Goal: Task Accomplishment & Management: Complete application form

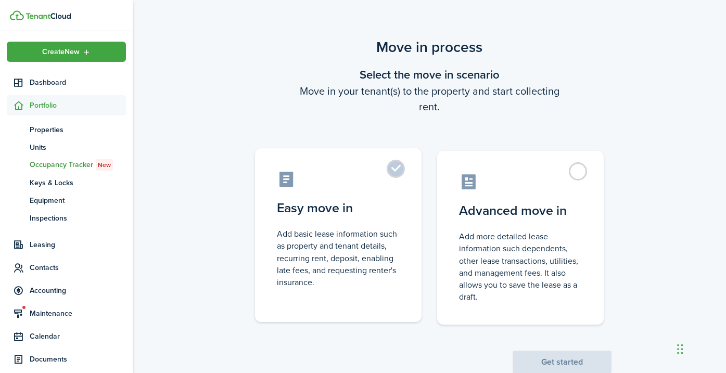
click at [398, 169] on label "Easy move in Add basic lease information such as property and tenant details, r…" at bounding box center [338, 235] width 167 height 174
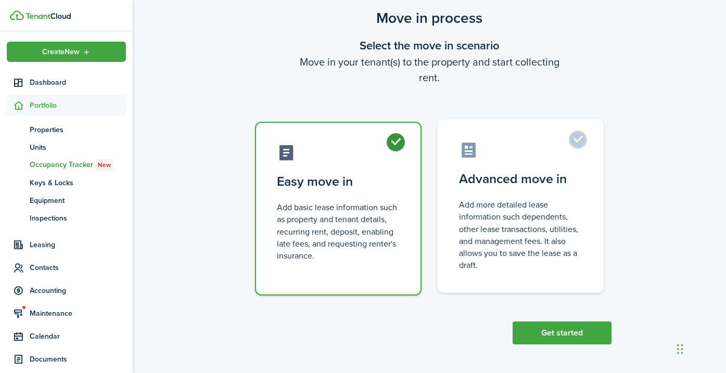
scroll to position [29, 0]
click at [579, 140] on label "Advanced move in Add more detailed lease information such dependents, other lea…" at bounding box center [520, 207] width 167 height 174
radio input "false"
radio input "true"
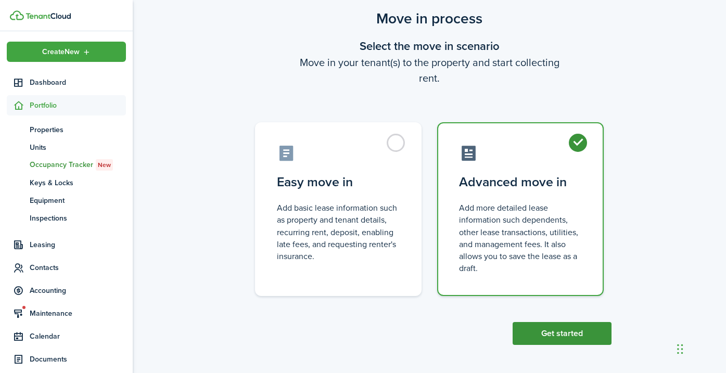
click at [527, 335] on button "Get started" at bounding box center [562, 333] width 99 height 23
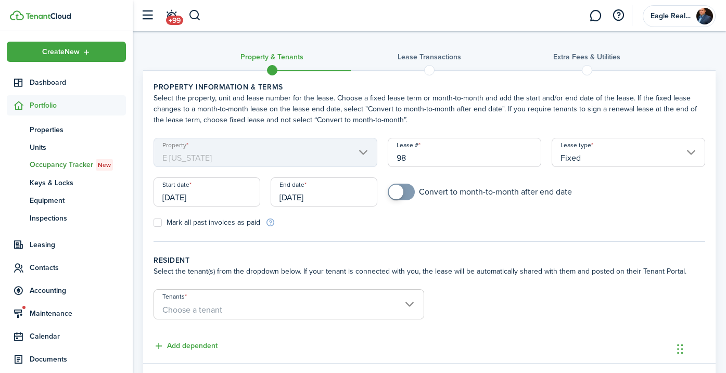
click at [234, 198] on input "[DATE]" at bounding box center [207, 191] width 107 height 29
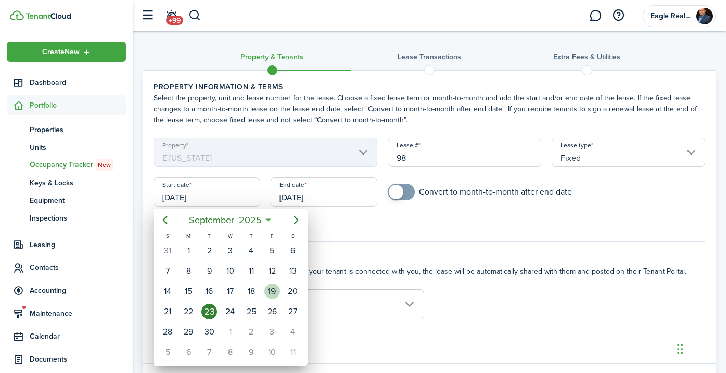
click at [272, 291] on div "19" at bounding box center [272, 292] width 16 height 16
type input "[DATE]"
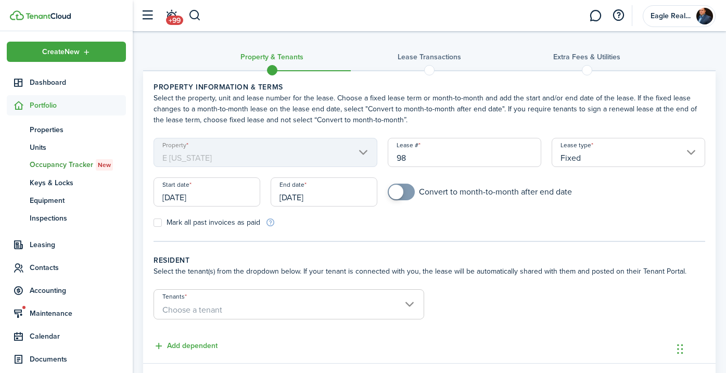
click at [349, 196] on input "[DATE]" at bounding box center [324, 191] width 107 height 29
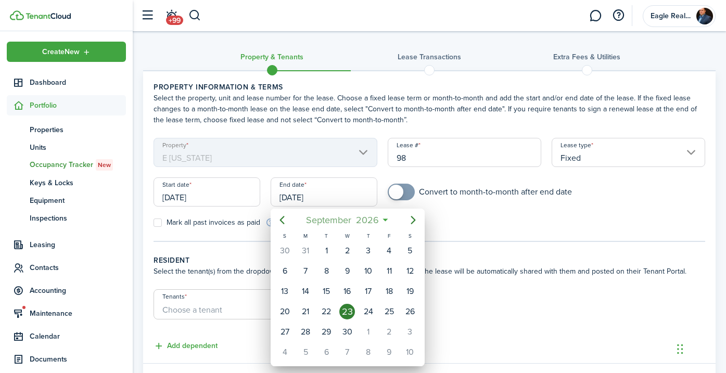
click at [359, 221] on span "2026" at bounding box center [367, 220] width 28 height 19
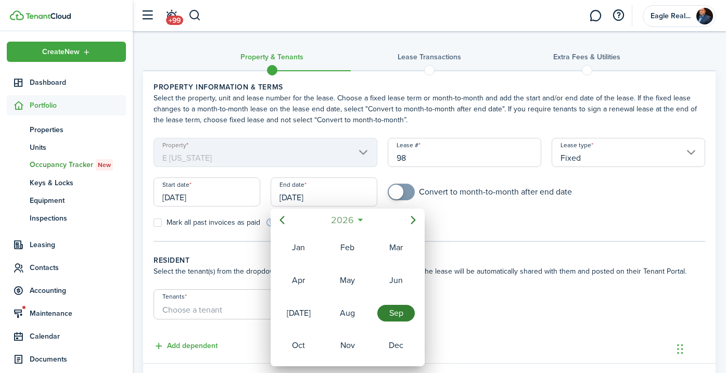
click at [354, 222] on span "2026" at bounding box center [342, 220] width 28 height 19
click at [301, 347] on div "2027" at bounding box center [298, 345] width 37 height 17
click at [391, 247] on div "Mar" at bounding box center [395, 247] width 37 height 17
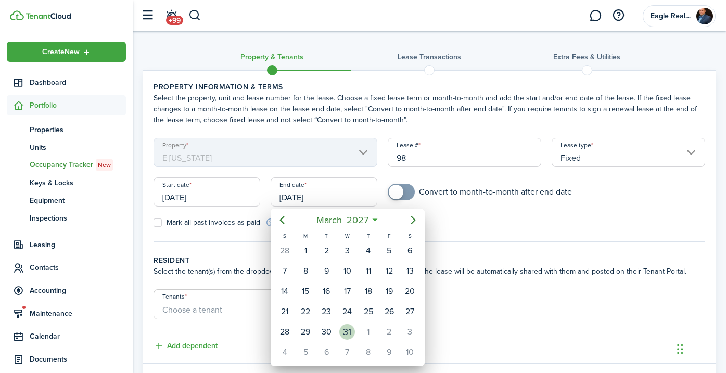
click at [347, 328] on div "31" at bounding box center [347, 332] width 16 height 16
type input "[DATE]"
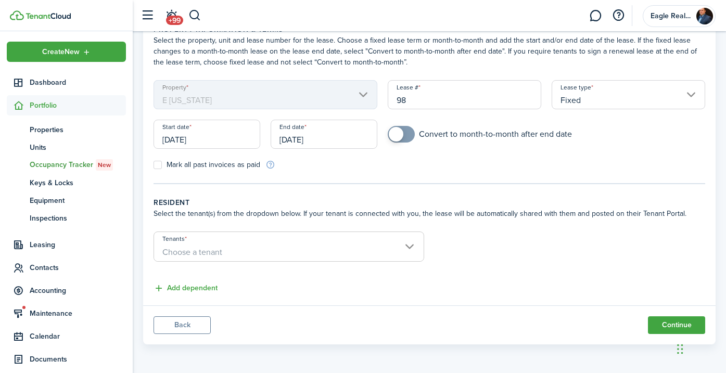
scroll to position [58, 0]
click at [287, 255] on span "Choose a tenant" at bounding box center [289, 253] width 270 height 18
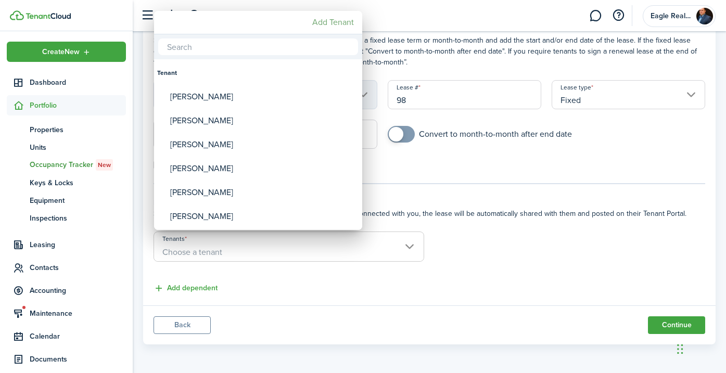
click at [337, 20] on mbsc-button "Add Tenant" at bounding box center [333, 22] width 50 height 19
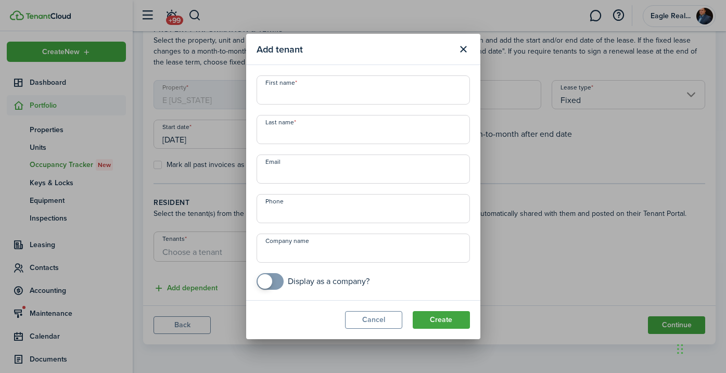
click at [309, 98] on input "First name" at bounding box center [363, 89] width 213 height 29
type input "[PERSON_NAME]"
click at [296, 171] on input "Email" at bounding box center [363, 169] width 213 height 29
paste input "[EMAIL_ADDRESS][DOMAIN_NAME]"
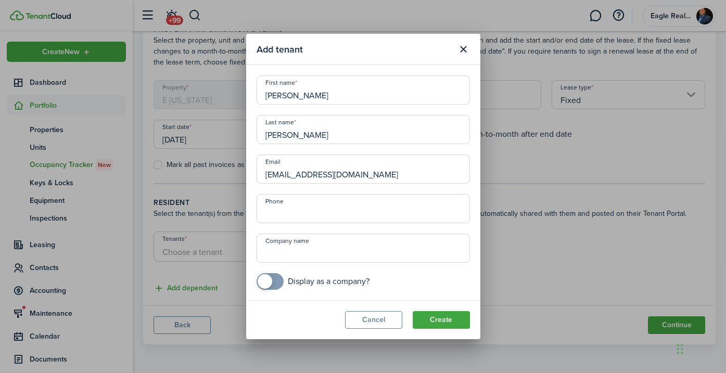
type input "[EMAIL_ADDRESS][DOMAIN_NAME]"
click at [304, 217] on input "Phone" at bounding box center [363, 208] width 213 height 29
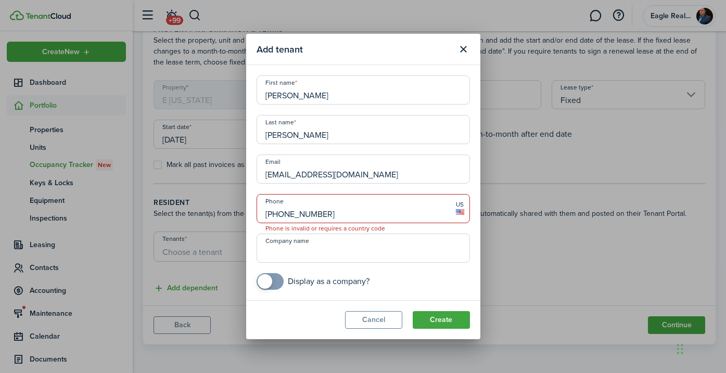
type input "[PHONE_NUMBER]"
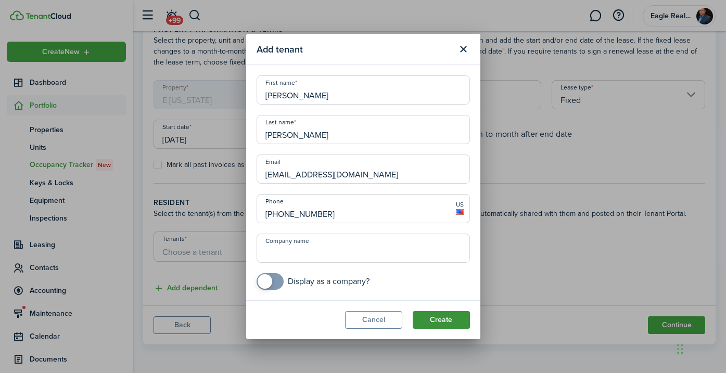
click at [431, 319] on button "Create" at bounding box center [441, 320] width 57 height 18
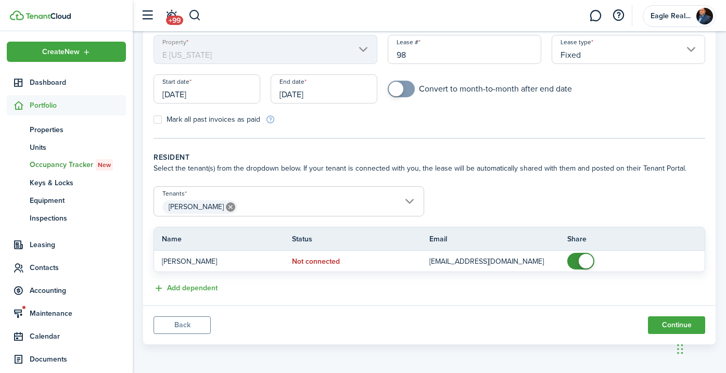
scroll to position [103, 0]
click at [344, 208] on span "[PERSON_NAME]" at bounding box center [289, 207] width 270 height 18
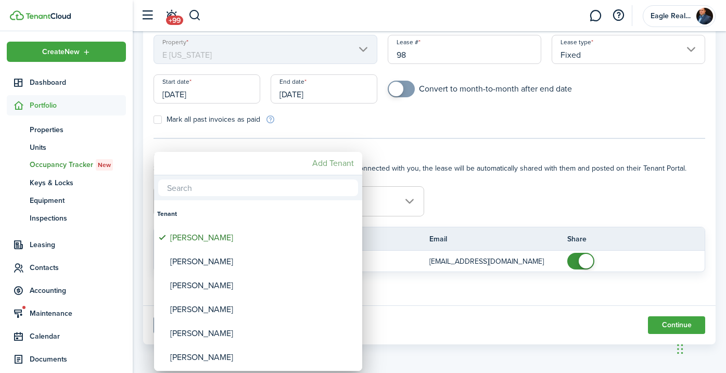
click at [335, 164] on mbsc-button "Add Tenant" at bounding box center [333, 163] width 50 height 19
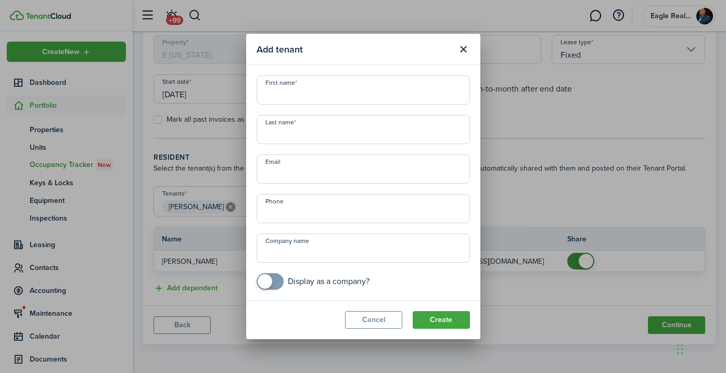
click at [310, 90] on input "First name" at bounding box center [363, 89] width 213 height 29
type input "[PERSON_NAME]"
click at [304, 217] on input "+1" at bounding box center [363, 208] width 213 height 29
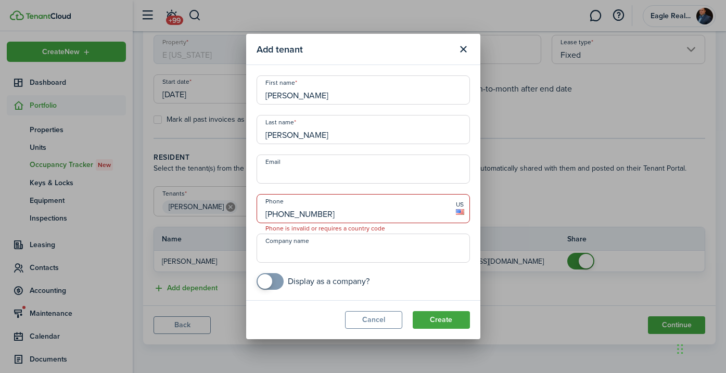
type input "[PHONE_NUMBER]"
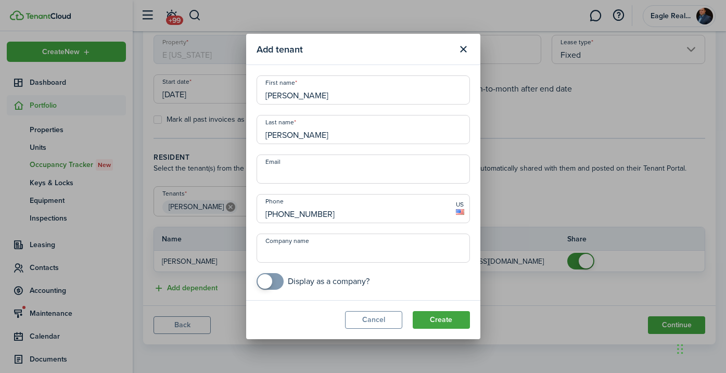
click at [325, 174] on input "Email" at bounding box center [363, 169] width 213 height 29
paste input "[EMAIL_ADDRESS][DOMAIN_NAME]"
type input "[EMAIL_ADDRESS][DOMAIN_NAME]"
click at [424, 318] on button "Create" at bounding box center [441, 320] width 57 height 18
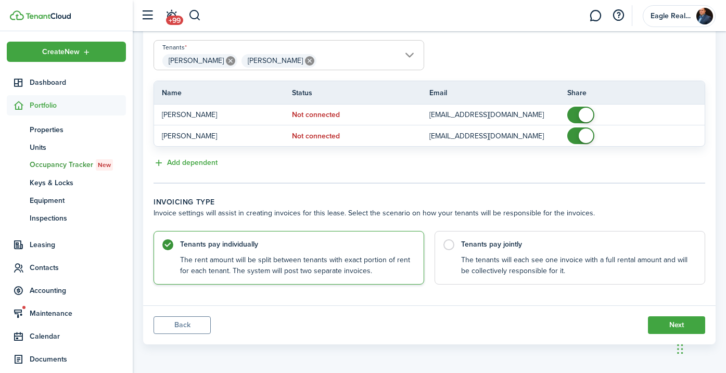
scroll to position [249, 0]
click at [450, 242] on label "Tenants pay jointly The tenants will each see one invoice with a full rental am…" at bounding box center [570, 256] width 271 height 54
radio input "false"
radio input "true"
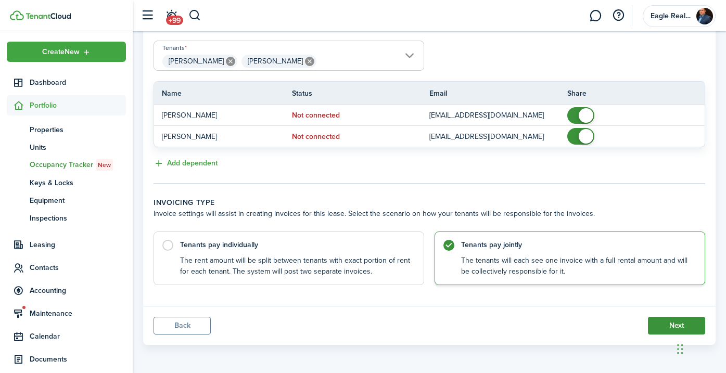
click at [662, 327] on button "Next" at bounding box center [676, 326] width 57 height 18
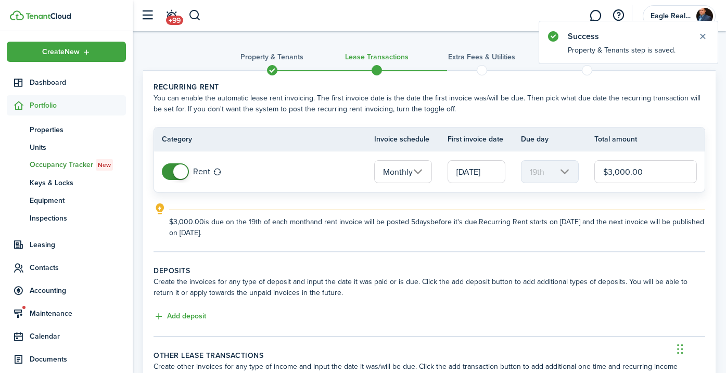
click at [497, 169] on input "[DATE]" at bounding box center [477, 171] width 58 height 23
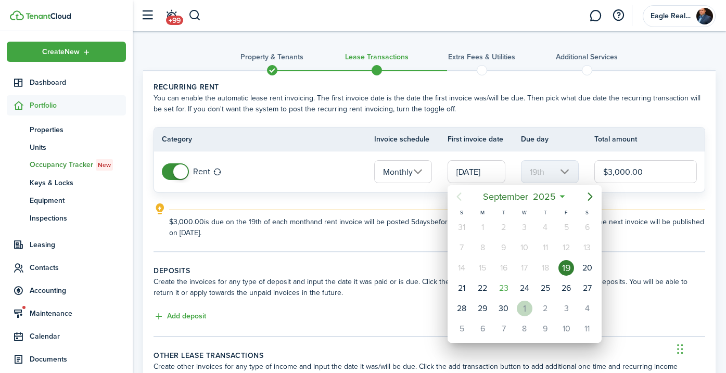
click at [526, 307] on div "1" at bounding box center [525, 309] width 16 height 16
type input "[DATE]"
type input "1st"
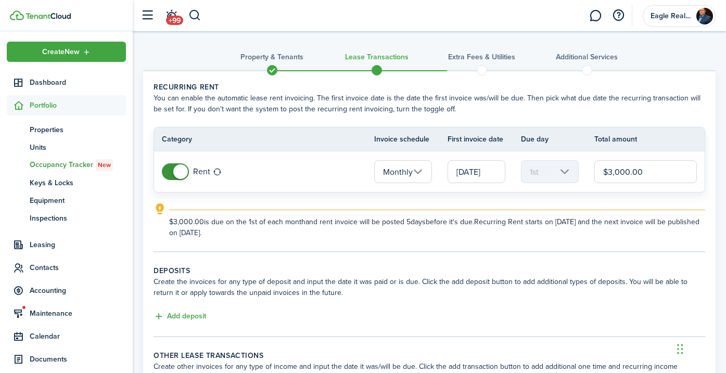
click at [672, 175] on input "$3,000.00" at bounding box center [645, 171] width 103 height 23
click at [669, 173] on input "$3,000.00" at bounding box center [645, 171] width 103 height 23
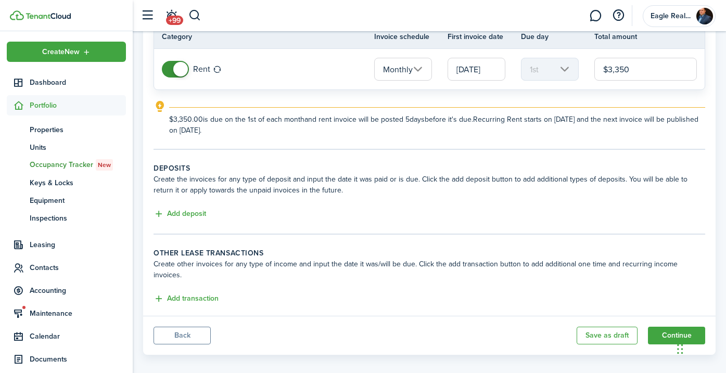
scroll to position [102, 0]
click at [184, 212] on button "Add deposit" at bounding box center [180, 215] width 53 height 12
type input "$3,350.00"
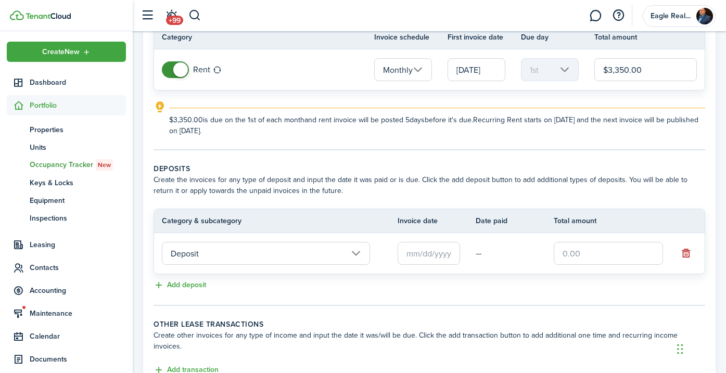
click at [441, 258] on input "text" at bounding box center [429, 253] width 62 height 23
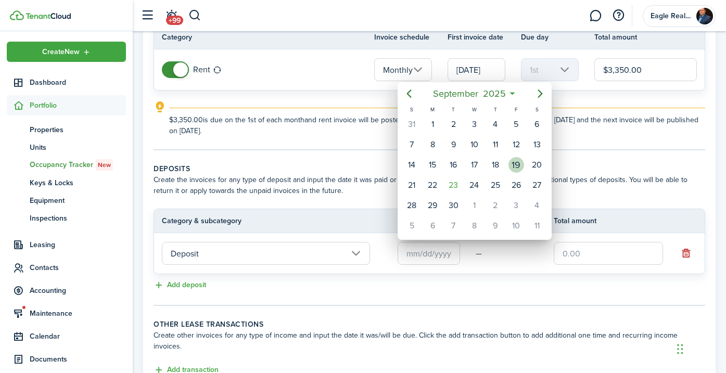
click at [517, 163] on div "19" at bounding box center [516, 165] width 16 height 16
type input "[DATE]"
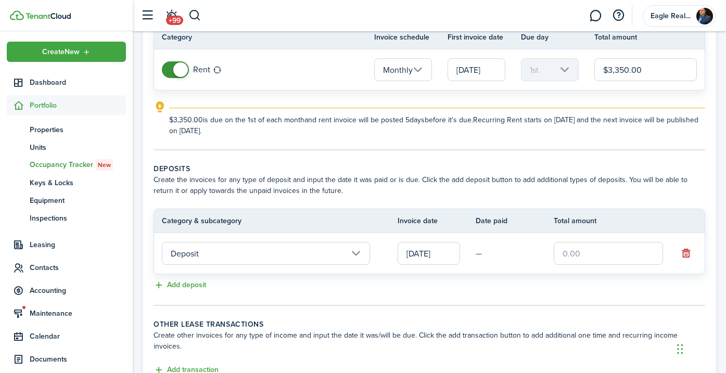
click at [617, 256] on input "text" at bounding box center [608, 253] width 109 height 23
type input "$3,250.00"
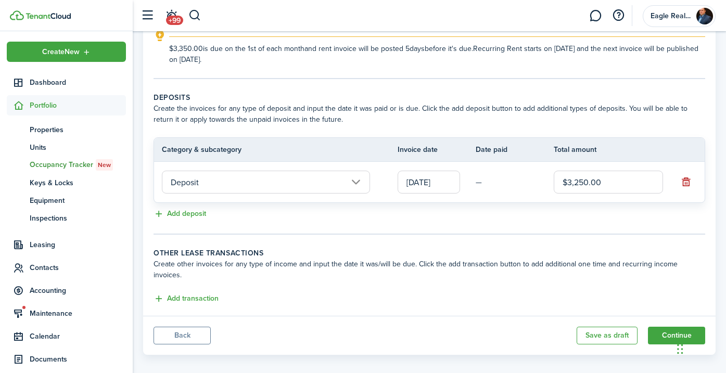
scroll to position [173, 0]
click at [189, 294] on button "Add transaction" at bounding box center [186, 300] width 65 height 12
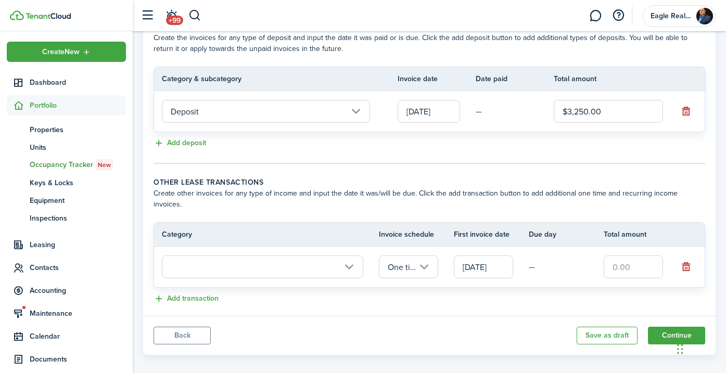
scroll to position [244, 0]
click at [647, 257] on input "text" at bounding box center [633, 267] width 59 height 23
click at [290, 260] on input "text" at bounding box center [262, 267] width 201 height 23
type input "$500.00"
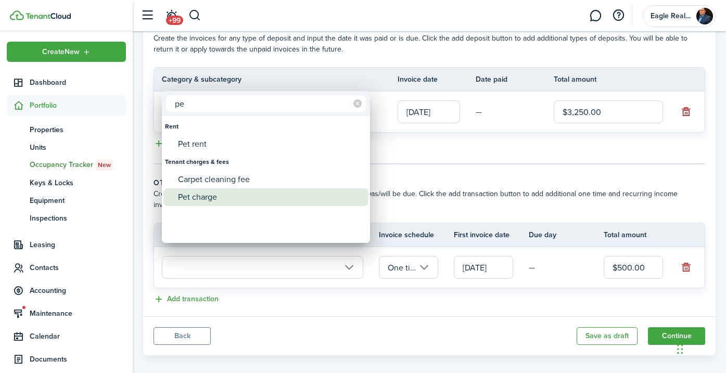
type input "p"
type input "fee"
click at [209, 197] on div "Pet charge" at bounding box center [270, 197] width 184 height 18
type input "Tenant charges & fees / Pet charge"
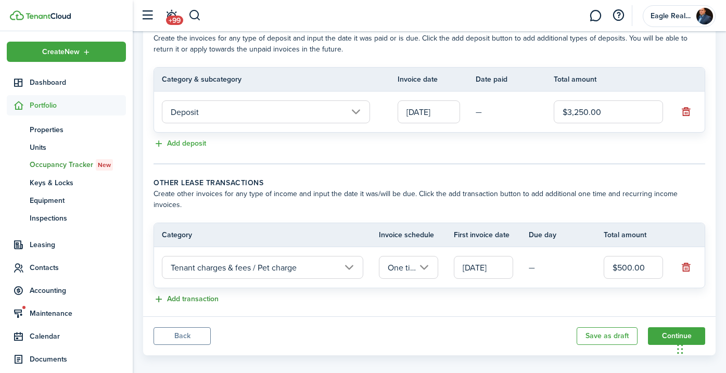
click at [198, 294] on button "Add transaction" at bounding box center [186, 300] width 65 height 12
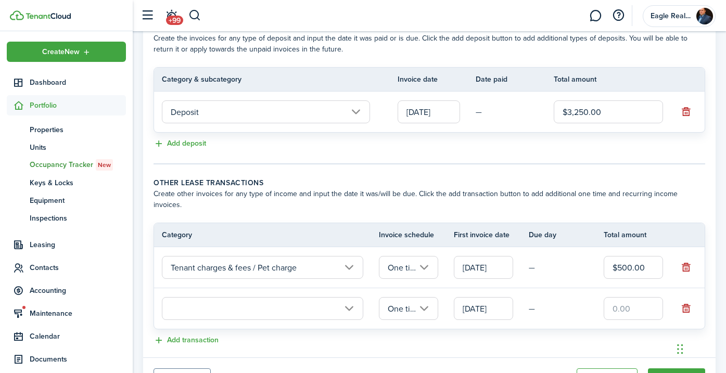
click at [232, 298] on input "text" at bounding box center [262, 308] width 201 height 23
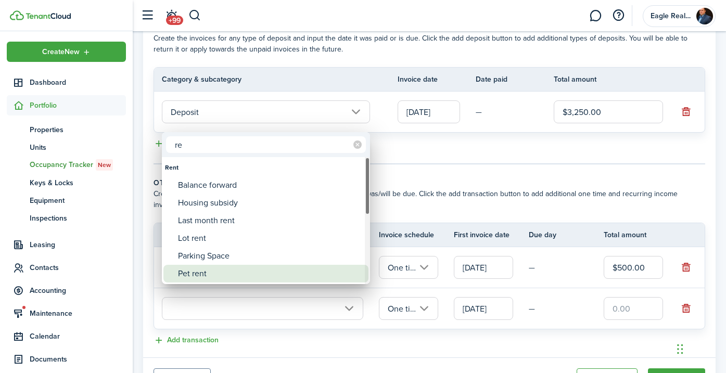
type input "r"
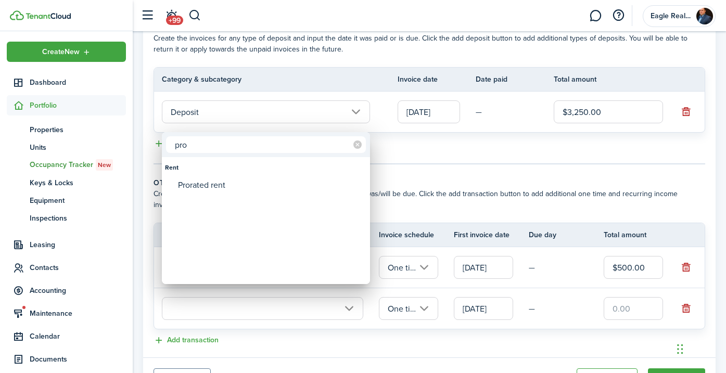
type input "pro"
drag, startPoint x: 220, startPoint y: 268, endPoint x: 214, endPoint y: 188, distance: 80.4
click at [214, 188] on div "Prorated rent" at bounding box center [270, 185] width 184 height 18
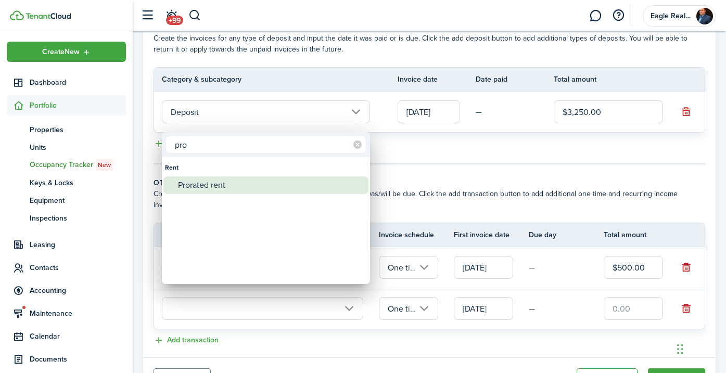
type input "Rent / Prorated rent"
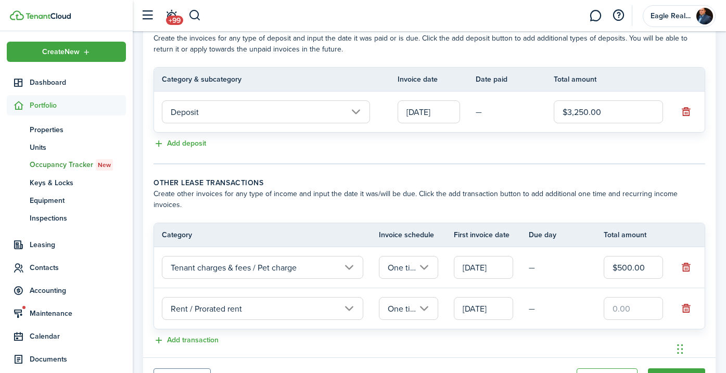
click at [637, 299] on input "text" at bounding box center [633, 308] width 59 height 23
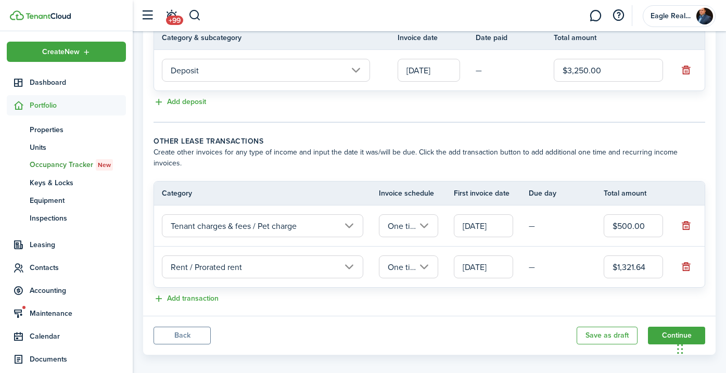
scroll to position [285, 0]
type input "$1,321.64"
click at [670, 327] on button "Continue" at bounding box center [676, 336] width 57 height 18
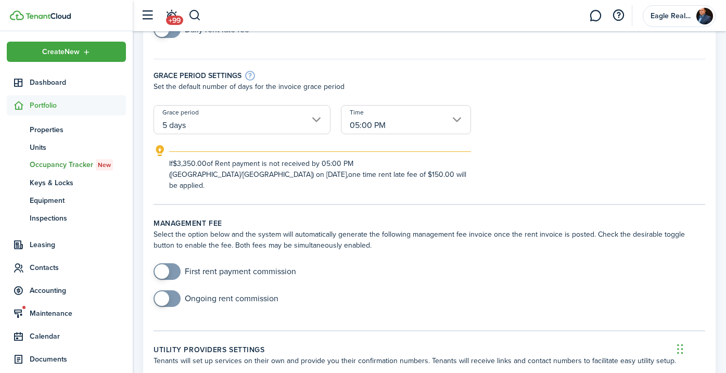
scroll to position [181, 0]
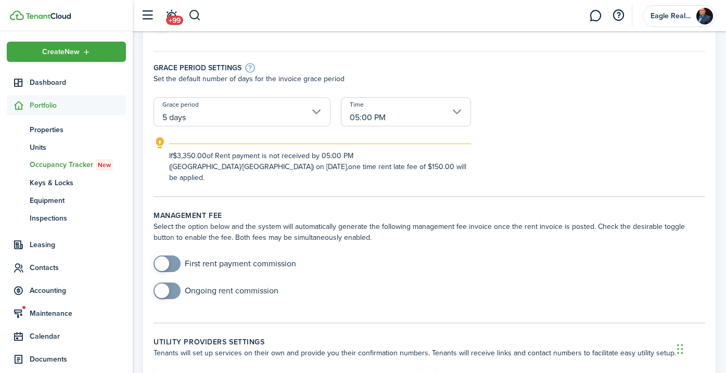
click at [404, 120] on input "05:00 PM" at bounding box center [406, 111] width 130 height 29
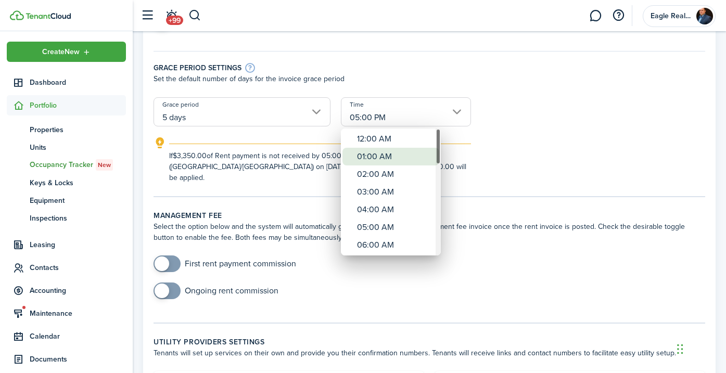
click at [400, 158] on div "01:00 AM" at bounding box center [395, 157] width 76 height 18
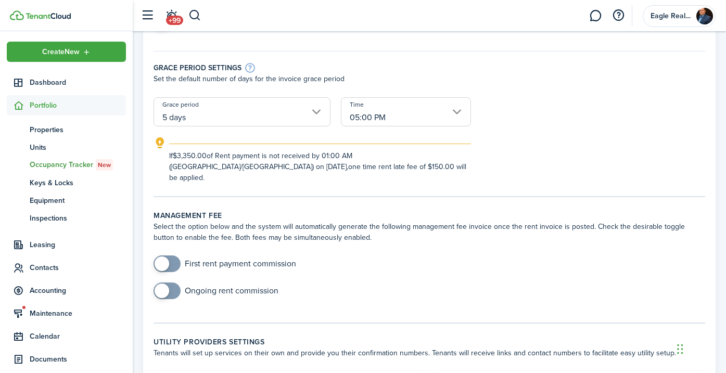
type input "01:00 AM"
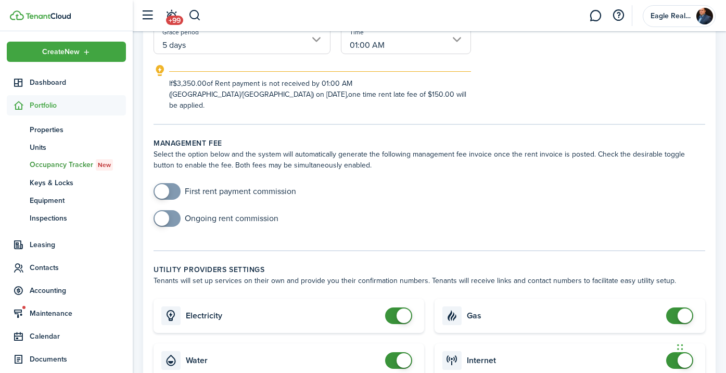
scroll to position [256, 0]
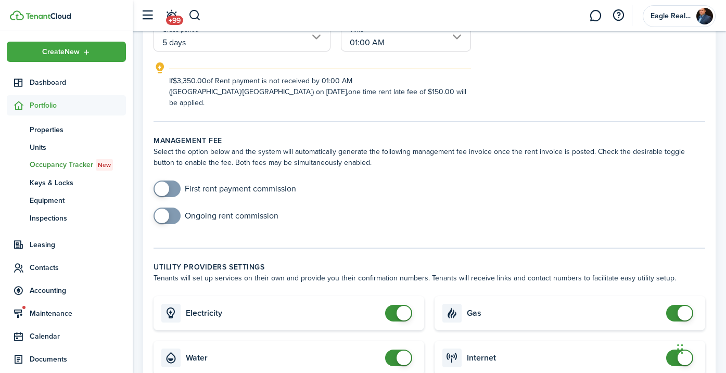
checkbox input "true"
click at [172, 181] on span at bounding box center [167, 189] width 10 height 17
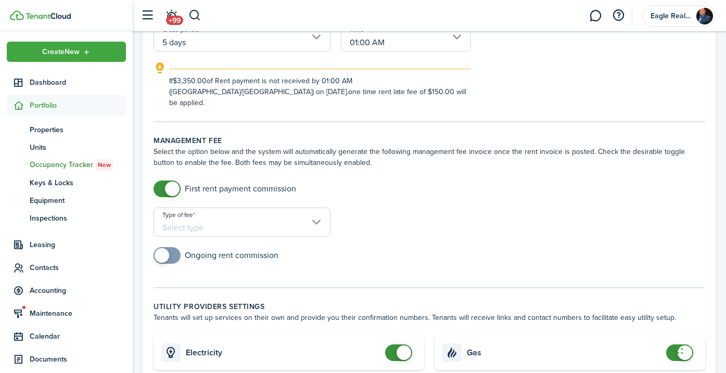
click at [205, 217] on input "Type of fee" at bounding box center [242, 222] width 177 height 29
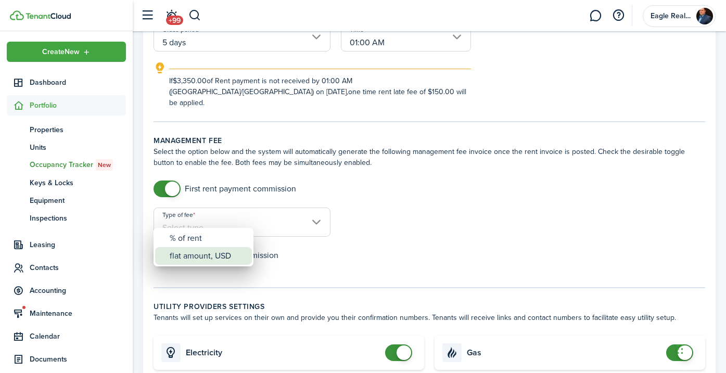
click at [217, 258] on div "flat amount, USD" at bounding box center [208, 256] width 76 height 18
type input "flat amount, USD"
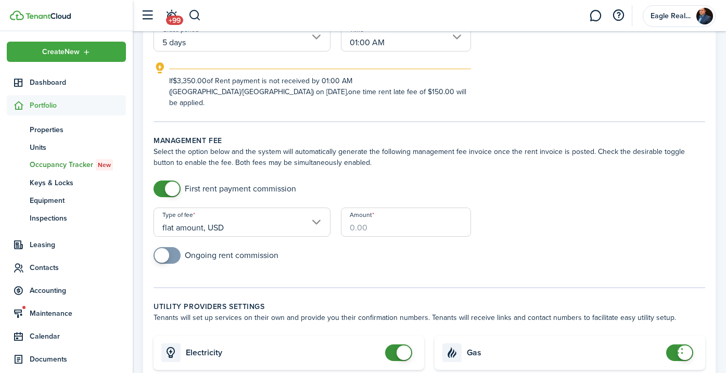
click at [386, 218] on input "Amount" at bounding box center [406, 222] width 130 height 29
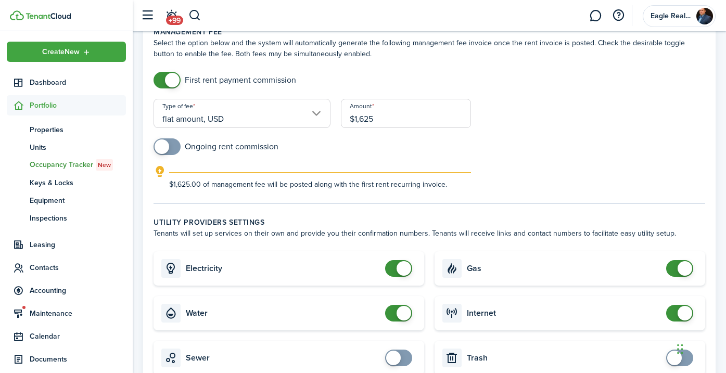
scroll to position [384, 0]
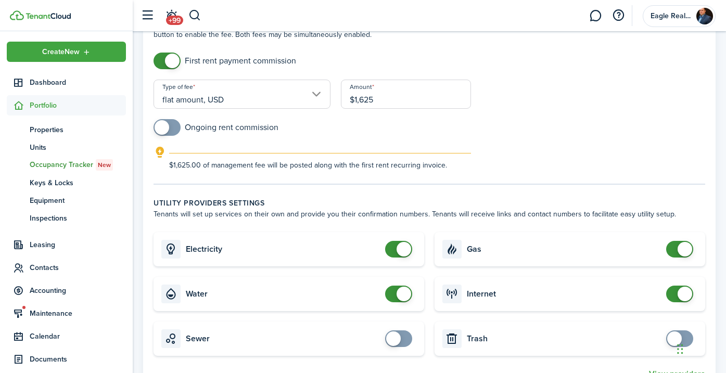
type input "$1,625.00"
checkbox input "true"
click at [172, 119] on span at bounding box center [167, 127] width 10 height 17
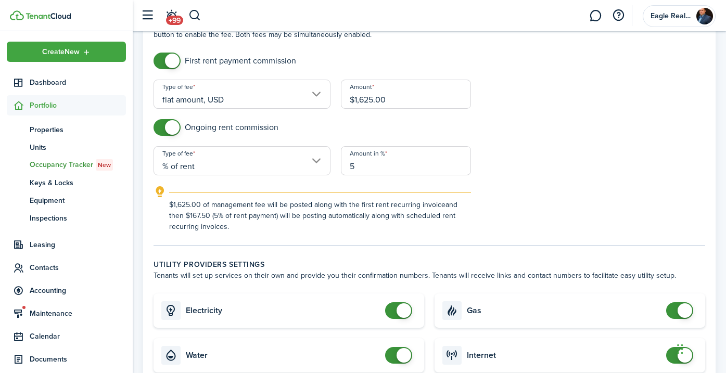
click at [387, 159] on input "5" at bounding box center [406, 160] width 130 height 29
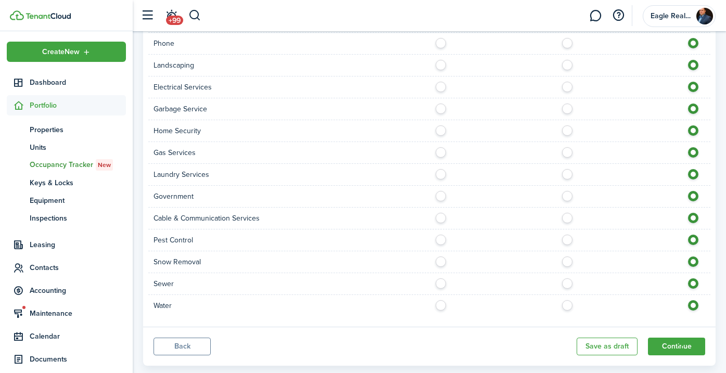
scroll to position [1026, 0]
type input "6"
click at [663, 338] on button "Continue" at bounding box center [676, 347] width 57 height 18
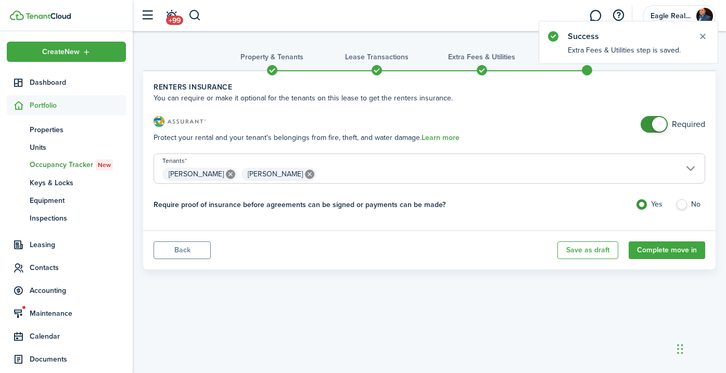
checkbox input "false"
click at [649, 126] on span at bounding box center [654, 124] width 10 height 17
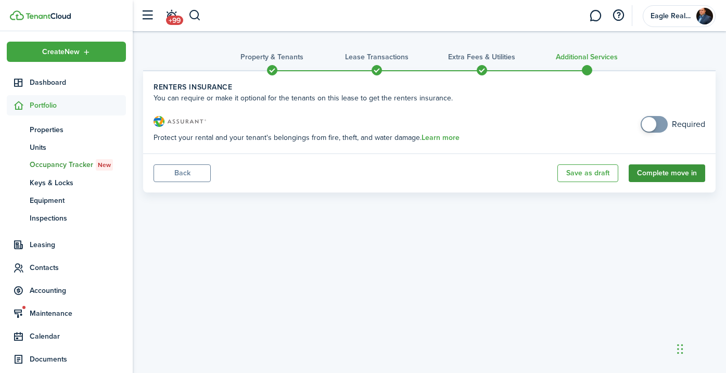
click at [642, 174] on button "Complete move in" at bounding box center [667, 173] width 77 height 18
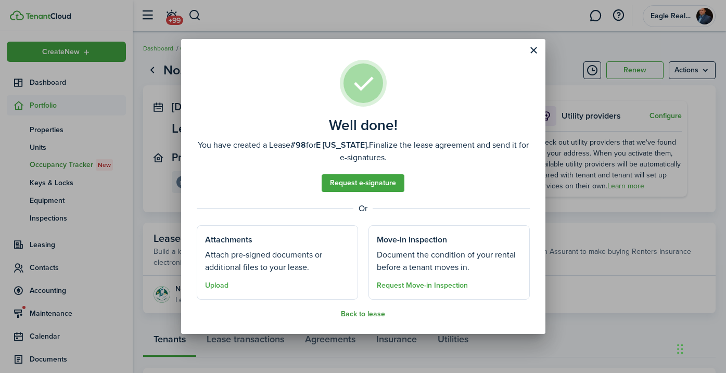
click at [360, 313] on button "Back to lease" at bounding box center [363, 314] width 44 height 8
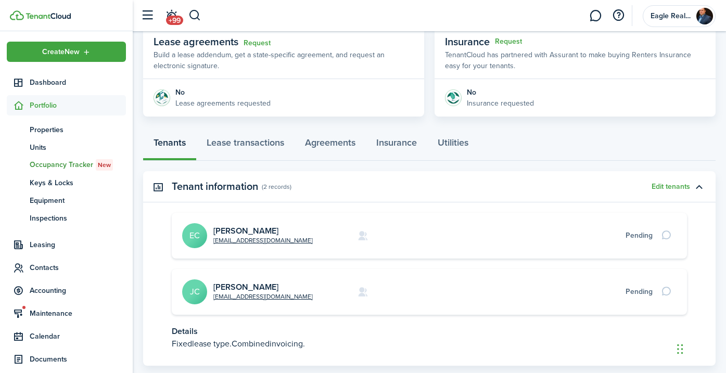
scroll to position [201, 0]
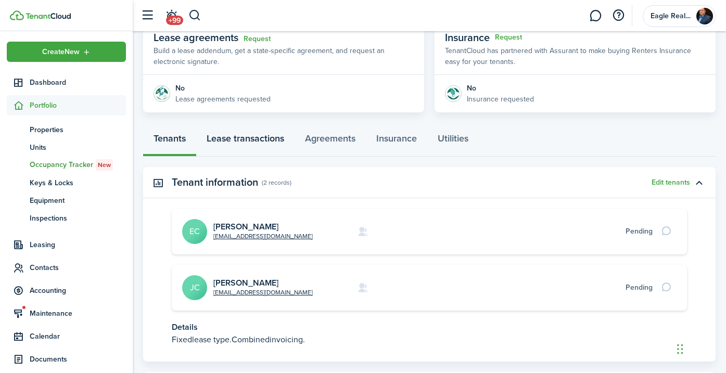
click at [266, 136] on link "Lease transactions" at bounding box center [245, 140] width 98 height 31
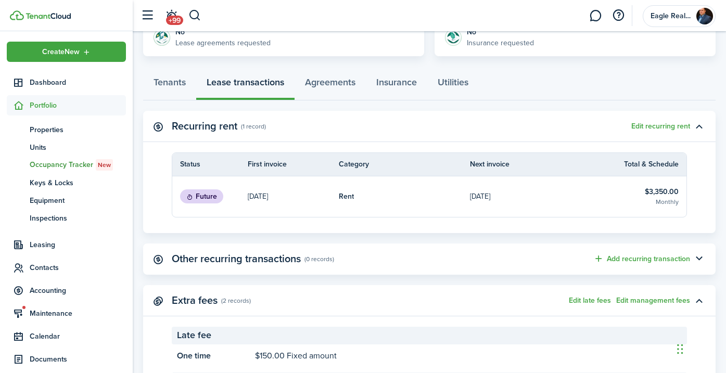
scroll to position [256, 0]
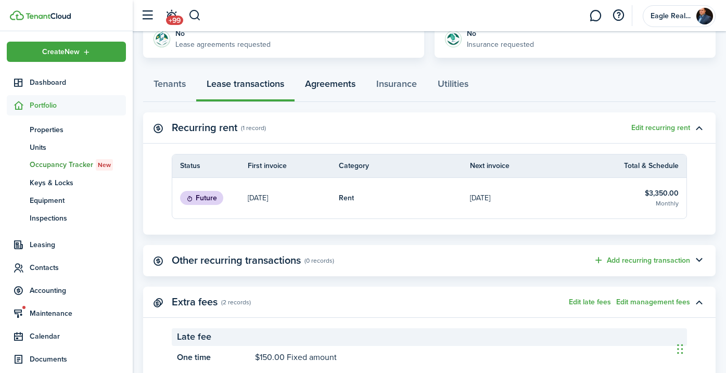
click at [342, 82] on link "Agreements" at bounding box center [330, 86] width 71 height 31
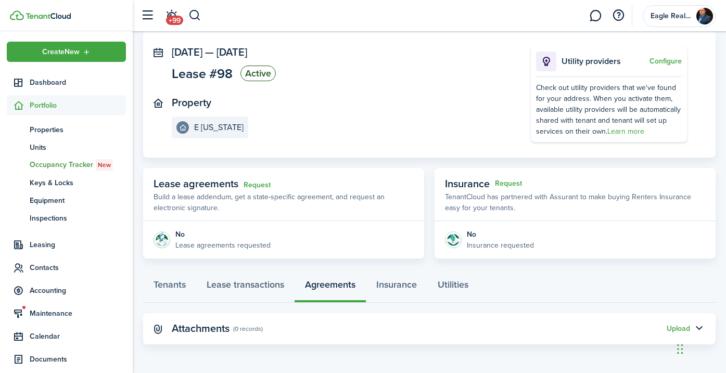
scroll to position [54, 0]
click at [673, 328] on button "Upload" at bounding box center [678, 329] width 23 height 8
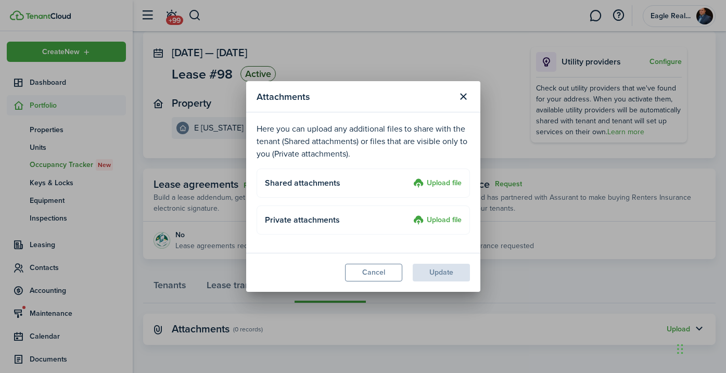
click at [437, 182] on label "Upload file" at bounding box center [437, 183] width 48 height 12
click at [410, 177] on input "Upload file" at bounding box center [410, 177] width 0 height 0
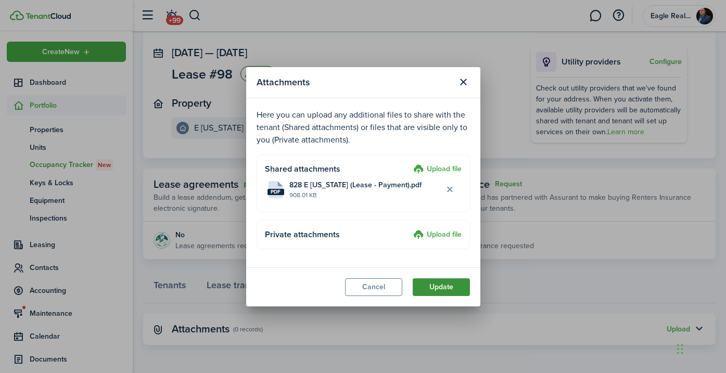
click at [427, 286] on button "Update" at bounding box center [441, 287] width 57 height 18
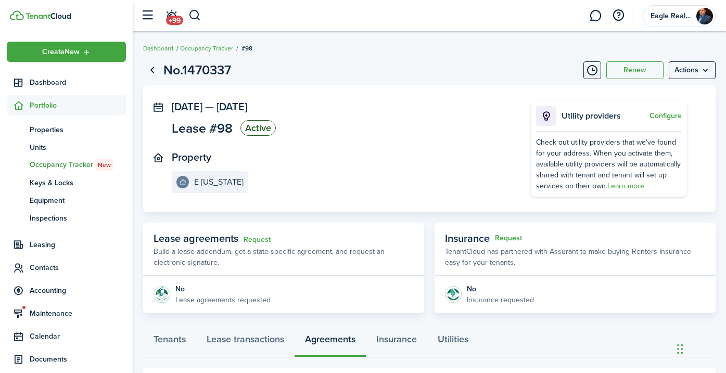
scroll to position [0, 0]
click at [46, 292] on span "Accounting" at bounding box center [78, 290] width 96 height 11
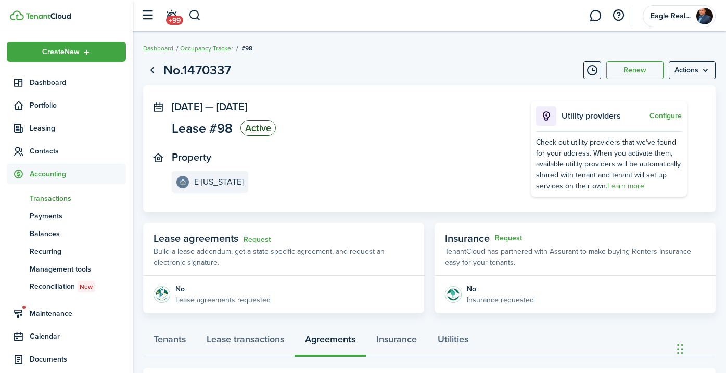
click at [64, 198] on span "Transactions" at bounding box center [78, 198] width 96 height 11
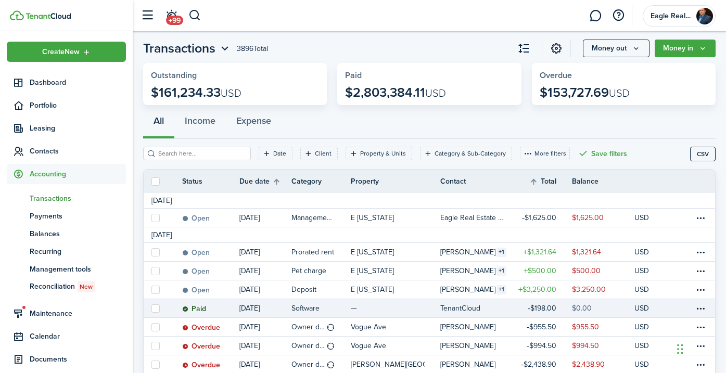
scroll to position [19, 0]
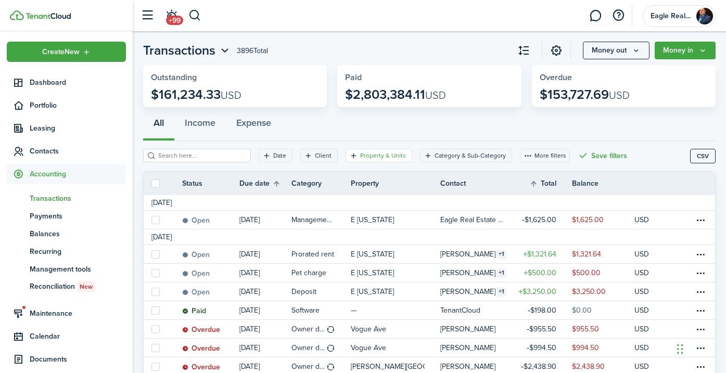
click at [373, 156] on filter-tag-label "Property & Units" at bounding box center [383, 155] width 46 height 9
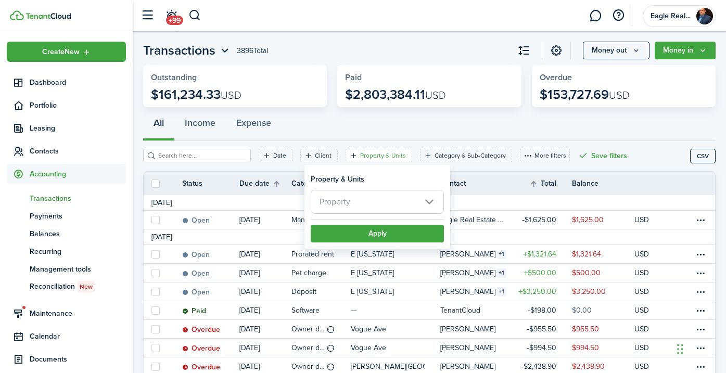
click at [366, 201] on span "Property" at bounding box center [377, 201] width 132 height 23
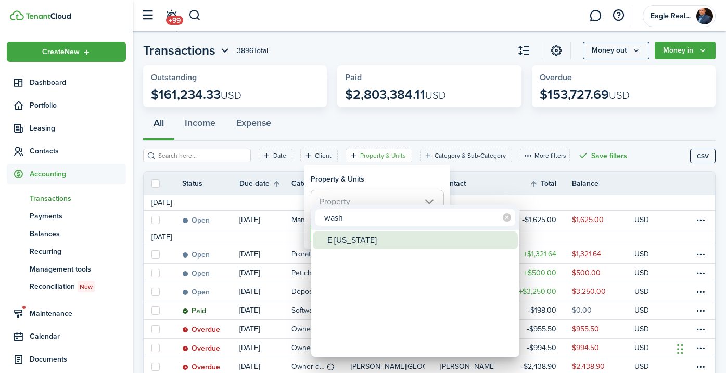
type input "wash"
click at [348, 236] on div "E [US_STATE]" at bounding box center [419, 241] width 184 height 18
type input "E [US_STATE]"
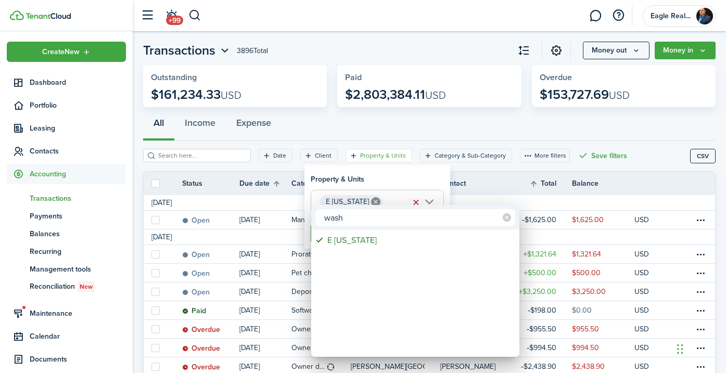
click at [369, 176] on div at bounding box center [363, 187] width 893 height 540
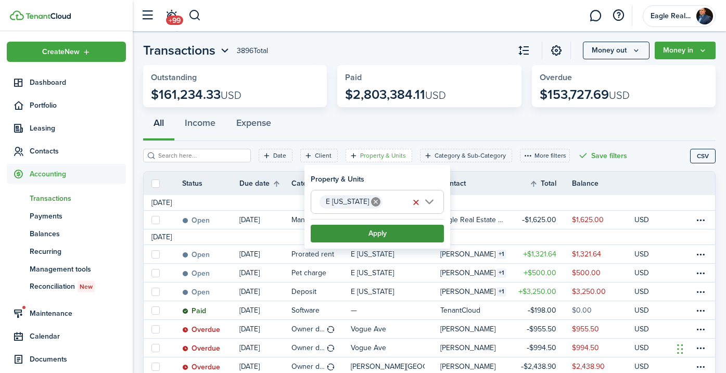
click at [349, 233] on button "Apply" at bounding box center [377, 234] width 133 height 18
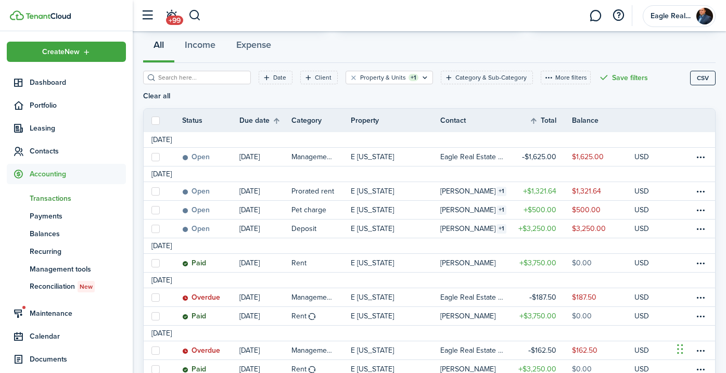
scroll to position [98, 0]
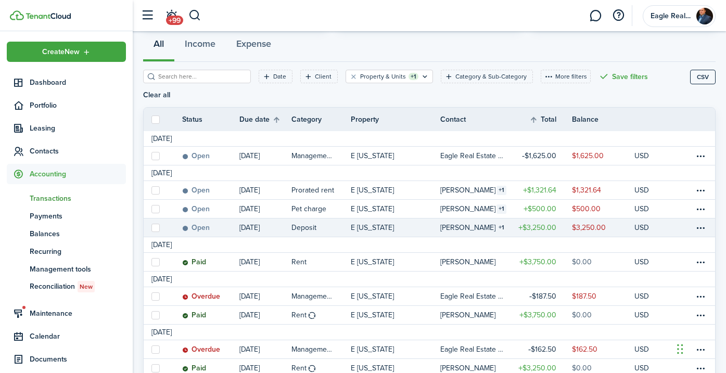
click at [462, 222] on table-info-title "[PERSON_NAME]" at bounding box center [467, 227] width 55 height 11
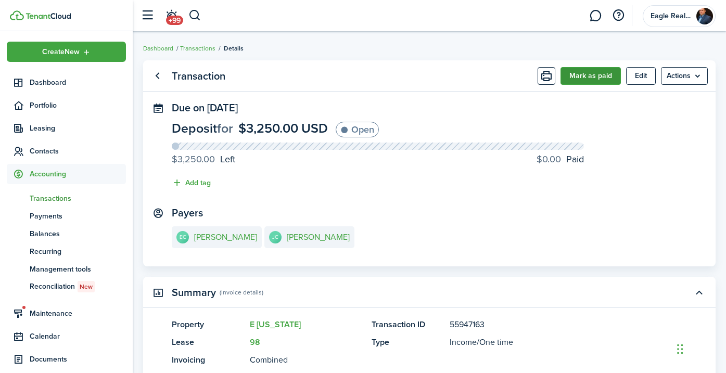
click at [576, 81] on button "Mark as paid" at bounding box center [591, 76] width 60 height 18
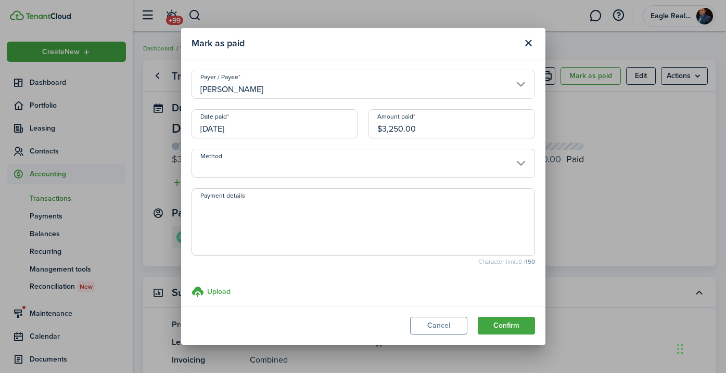
click at [277, 170] on input "Method" at bounding box center [364, 163] width 344 height 29
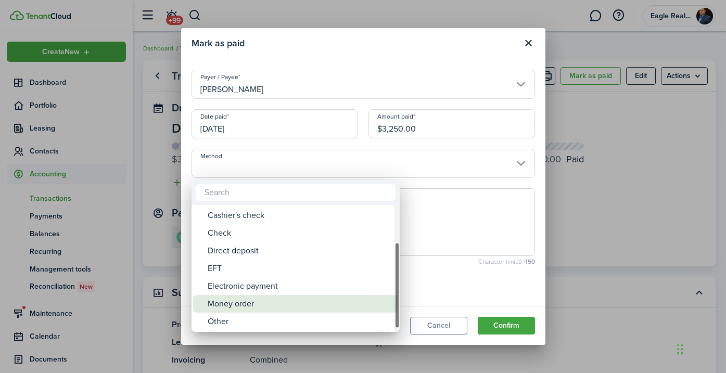
click at [232, 304] on div "Money order" at bounding box center [300, 304] width 184 height 18
type input "Money order"
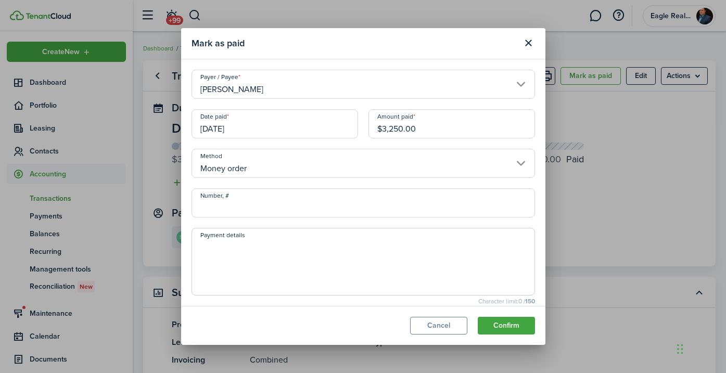
click at [239, 209] on input "Number, #" at bounding box center [364, 202] width 344 height 29
type input "22-083011769"
click at [221, 252] on textarea "Payment details" at bounding box center [363, 265] width 342 height 50
type textarea "Security Deposit"
click at [438, 133] on input "$3,250.00" at bounding box center [451, 123] width 167 height 29
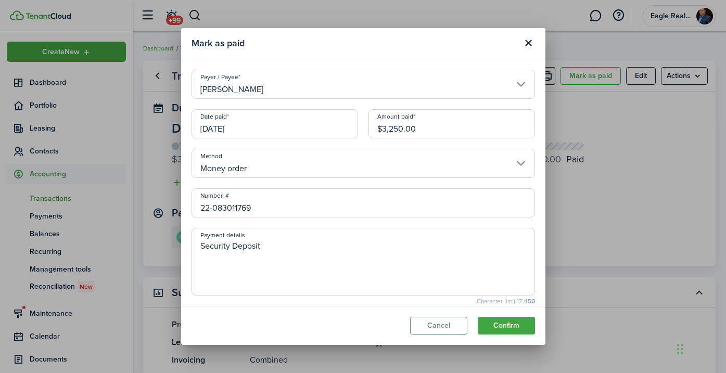
click at [438, 133] on input "$3,250.00" at bounding box center [451, 123] width 167 height 29
type input "$1,000.00"
click at [499, 324] on button "Confirm" at bounding box center [506, 326] width 57 height 18
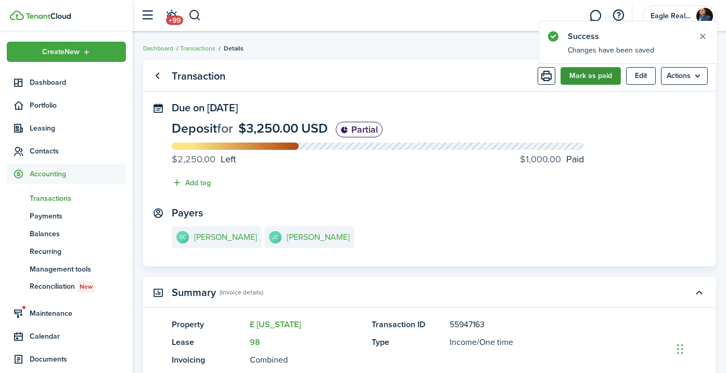
click at [583, 75] on button "Mark as paid" at bounding box center [591, 76] width 60 height 18
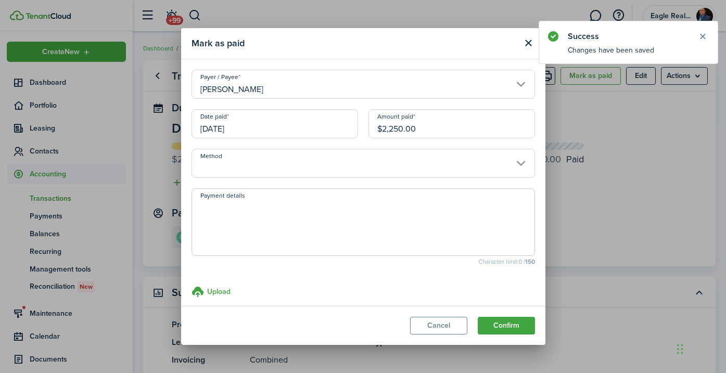
click at [274, 168] on input "Method" at bounding box center [364, 163] width 344 height 29
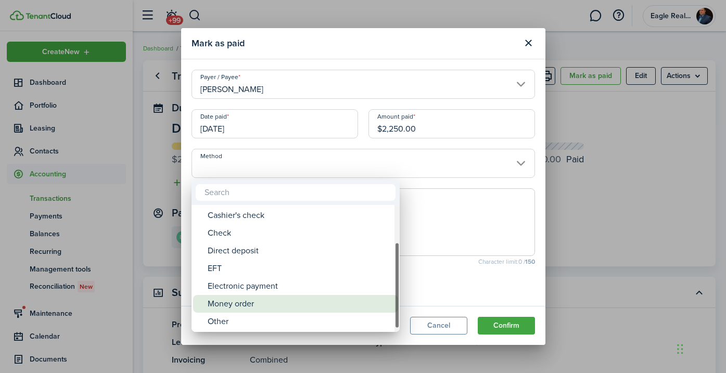
click at [240, 306] on div "Money order" at bounding box center [300, 304] width 184 height 18
type input "Money order"
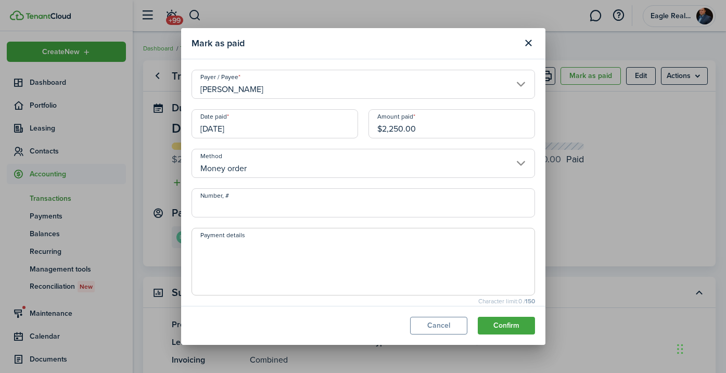
click at [256, 207] on input "Number, #" at bounding box center [364, 202] width 344 height 29
paste input "22-083011769"
type input "22-083011767"
click at [230, 257] on textarea "Payment details" at bounding box center [363, 265] width 342 height 50
type textarea "Security Deposit"
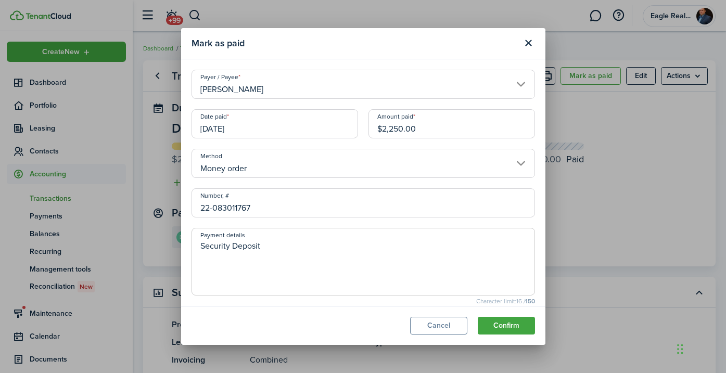
click at [457, 129] on input "$2,250.00" at bounding box center [451, 123] width 167 height 29
type input "$1,000.00"
click at [492, 335] on modal-footer "Cancel Confirm" at bounding box center [363, 325] width 364 height 39
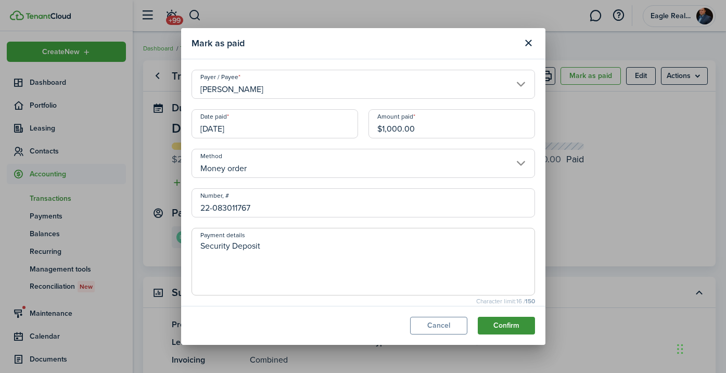
click at [497, 322] on button "Confirm" at bounding box center [506, 326] width 57 height 18
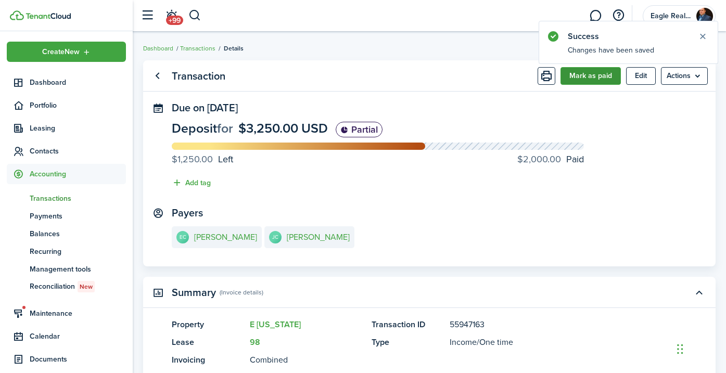
click at [574, 77] on button "Mark as paid" at bounding box center [591, 76] width 60 height 18
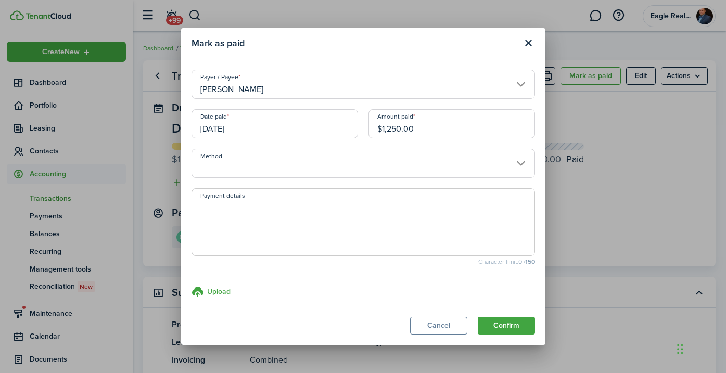
click at [438, 131] on input "$1,250.00" at bounding box center [451, 123] width 167 height 29
click at [223, 168] on input "Method" at bounding box center [364, 163] width 344 height 29
type input "$1,000.00"
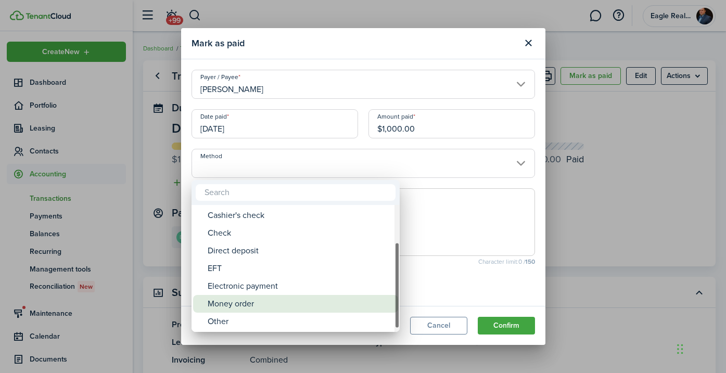
click at [243, 305] on div "Money order" at bounding box center [300, 304] width 184 height 18
type input "Money order"
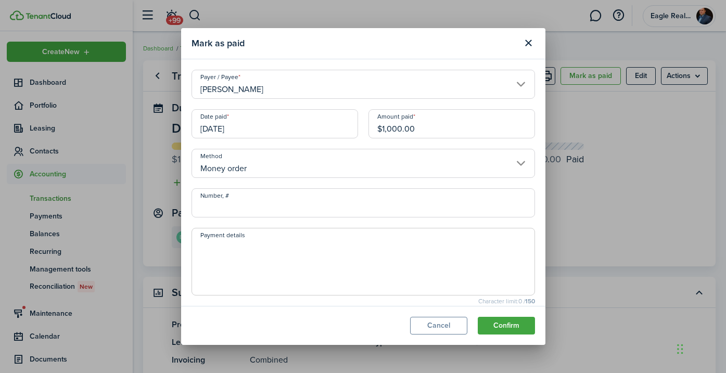
click at [241, 207] on input "Number, #" at bounding box center [364, 202] width 344 height 29
paste input "22-083011769"
type input "22-083011771"
click at [235, 258] on textarea "Payment details" at bounding box center [363, 265] width 342 height 50
type textarea "Security Deposit"
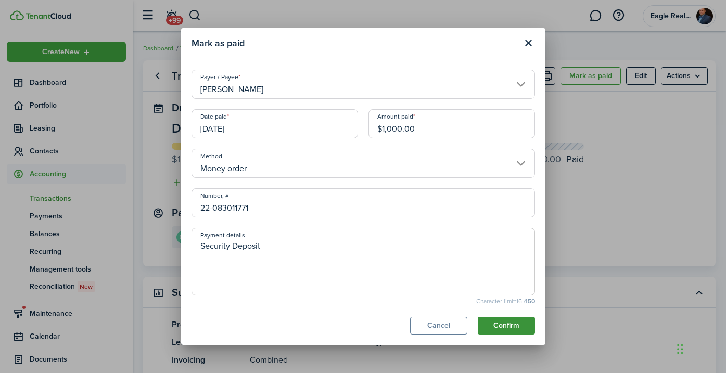
click at [498, 329] on button "Confirm" at bounding box center [506, 326] width 57 height 18
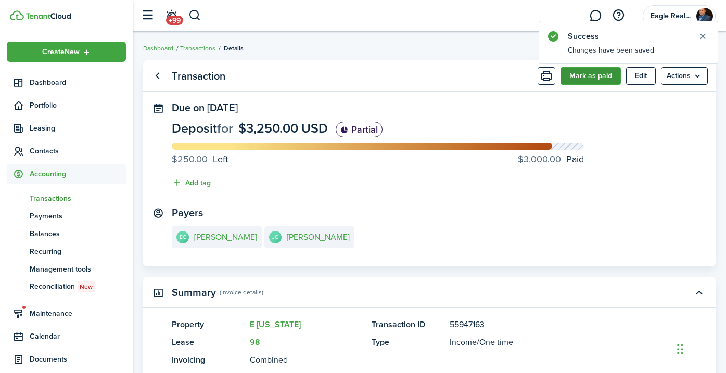
click at [582, 79] on button "Mark as paid" at bounding box center [591, 76] width 60 height 18
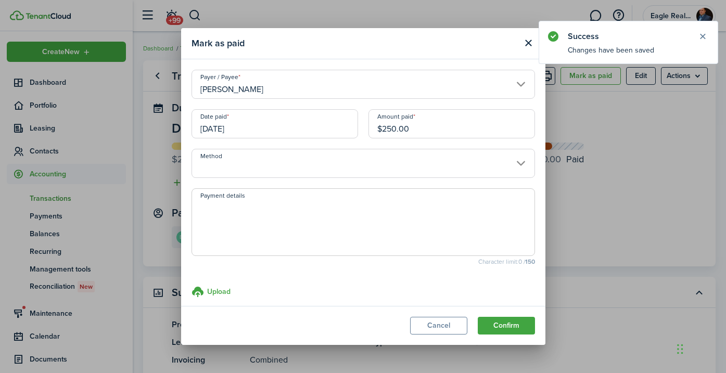
click at [268, 164] on input "Method" at bounding box center [364, 163] width 344 height 29
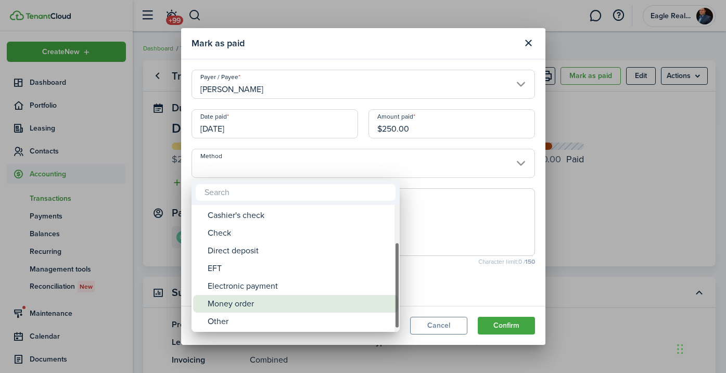
click at [226, 300] on div "Money order" at bounding box center [300, 304] width 184 height 18
type input "Money order"
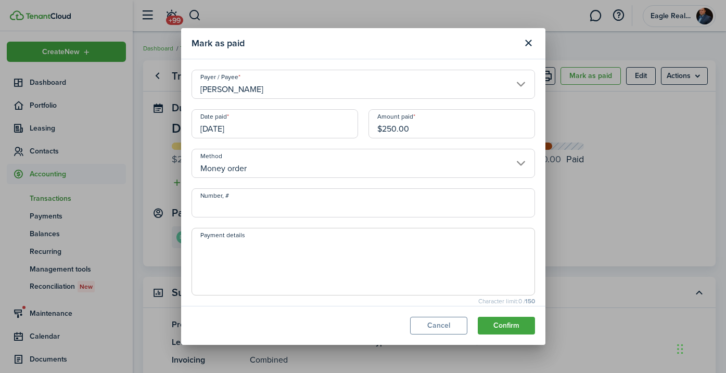
click at [252, 211] on input "Number, #" at bounding box center [364, 202] width 344 height 29
paste input "22-083011769"
type input "22-083011772"
type textarea "Security Deposit"
click at [504, 326] on button "Confirm" at bounding box center [506, 326] width 57 height 18
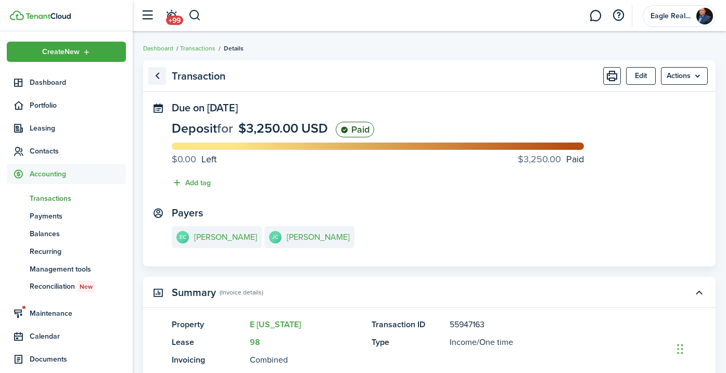
click at [158, 76] on link "Go back" at bounding box center [157, 76] width 18 height 18
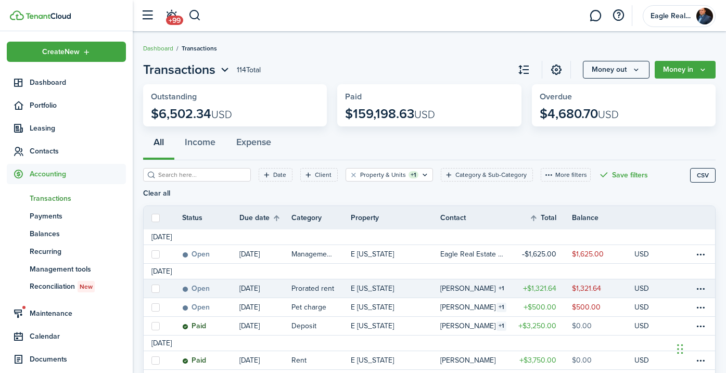
click at [397, 279] on link "E [US_STATE]" at bounding box center [395, 288] width 89 height 18
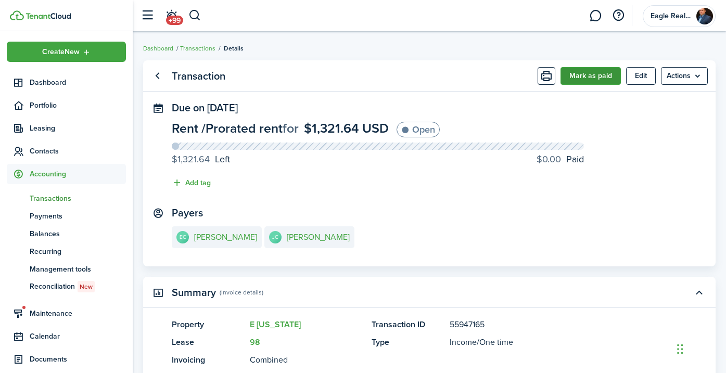
click at [578, 77] on button "Mark as paid" at bounding box center [591, 76] width 60 height 18
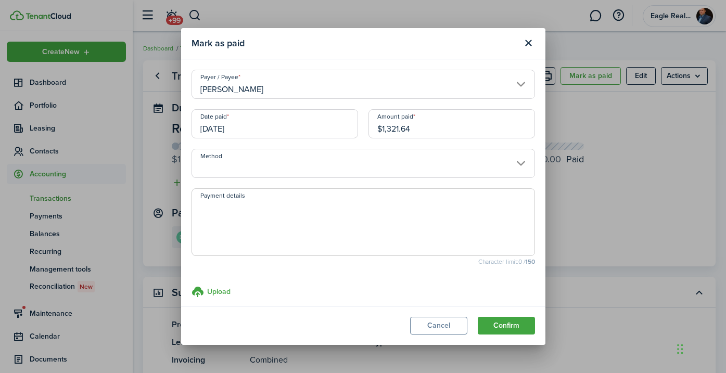
click at [418, 130] on input "$1,321.64" at bounding box center [451, 123] width 167 height 29
type input "$1,000.00"
click at [259, 171] on input "Method" at bounding box center [364, 163] width 344 height 29
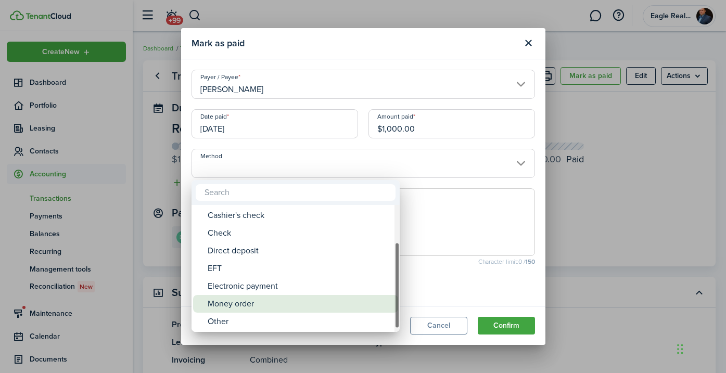
click at [238, 304] on div "Money order" at bounding box center [300, 304] width 184 height 18
type input "Money order"
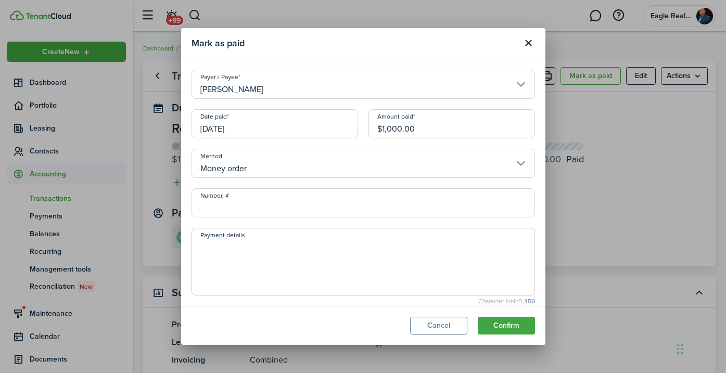
click at [235, 209] on input "Number, #" at bounding box center [364, 202] width 344 height 29
paste input "22-083011769"
type input "22-083011770"
click at [224, 250] on textarea "Payment details" at bounding box center [363, 265] width 342 height 50
type textarea "Prorated Rent"
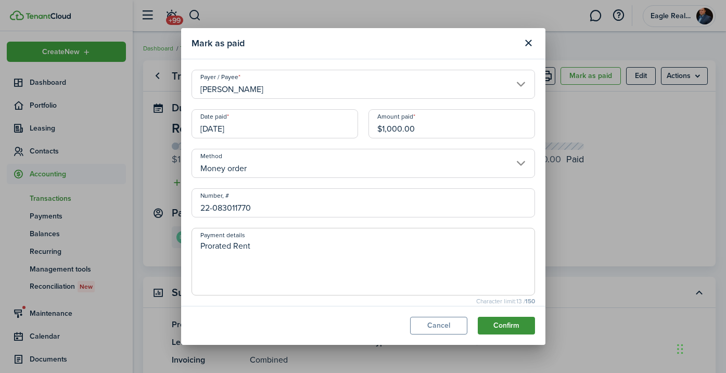
click at [498, 326] on button "Confirm" at bounding box center [506, 326] width 57 height 18
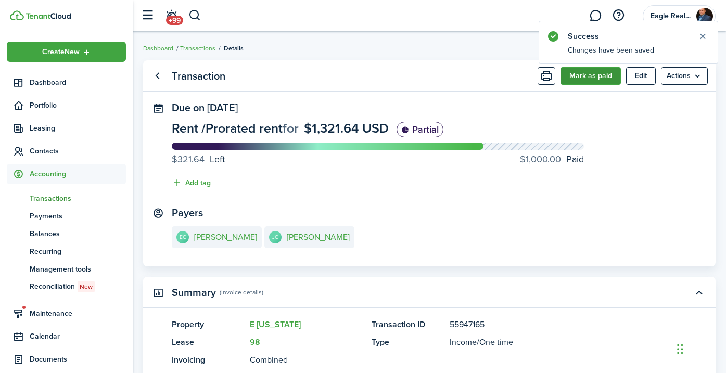
click at [580, 77] on button "Mark as paid" at bounding box center [591, 76] width 60 height 18
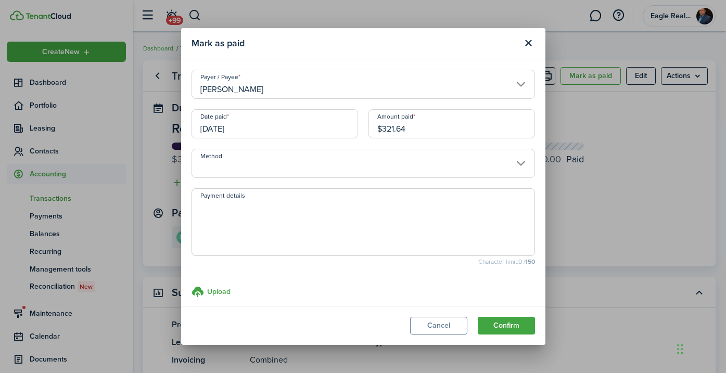
click at [237, 164] on input "Method" at bounding box center [364, 163] width 344 height 29
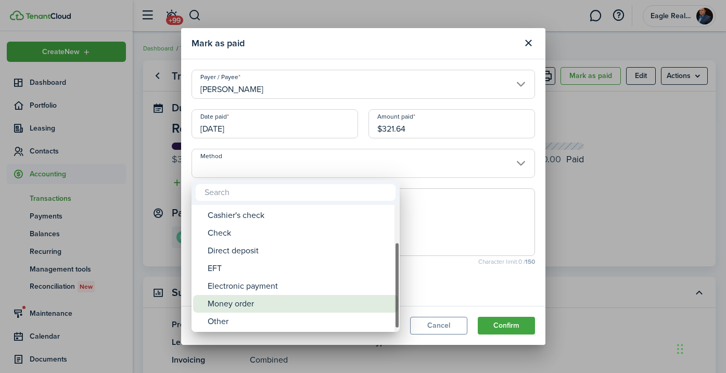
click at [225, 302] on div "Money order" at bounding box center [300, 304] width 184 height 18
type input "Money order"
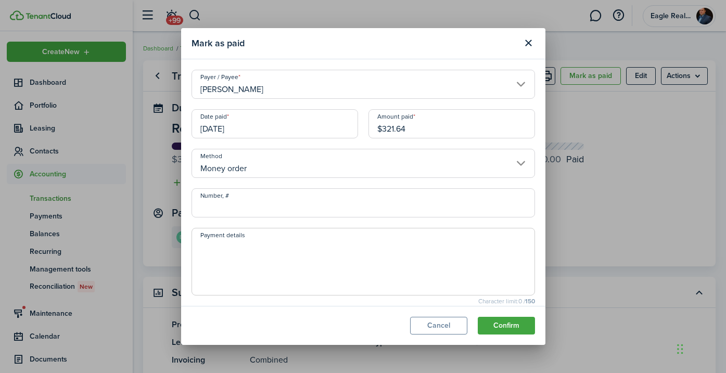
click at [246, 204] on input "Number, #" at bounding box center [364, 202] width 344 height 29
paste input "22-083011769"
type input "22-083011768"
type textarea "Prorated Rent"
click at [487, 323] on button "Confirm" at bounding box center [506, 326] width 57 height 18
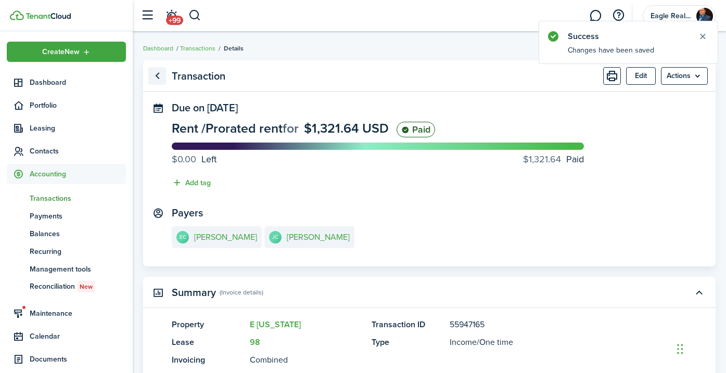
click at [158, 75] on link "Go back" at bounding box center [157, 76] width 18 height 18
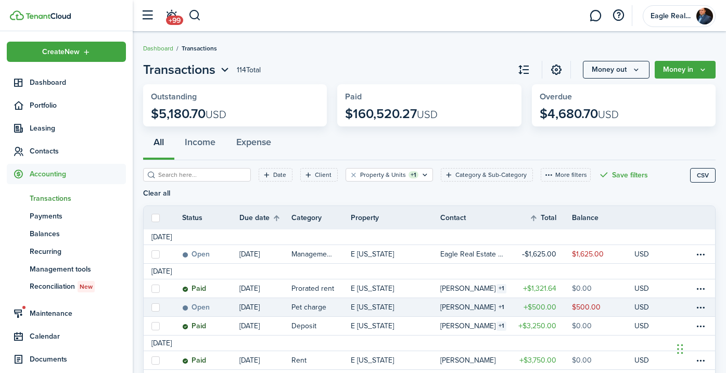
click at [444, 302] on table-info-title "[PERSON_NAME]" at bounding box center [467, 307] width 55 height 11
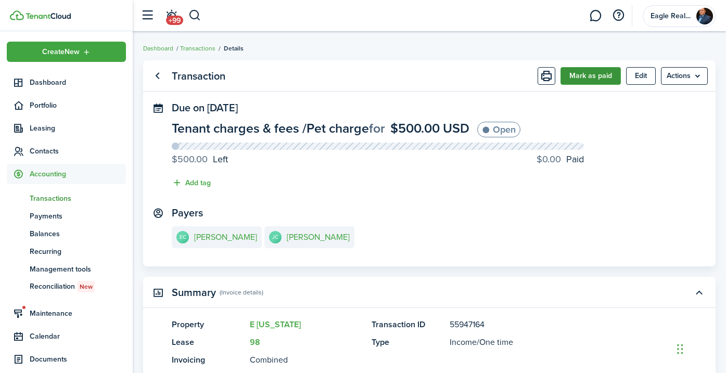
click at [574, 75] on button "Mark as paid" at bounding box center [591, 76] width 60 height 18
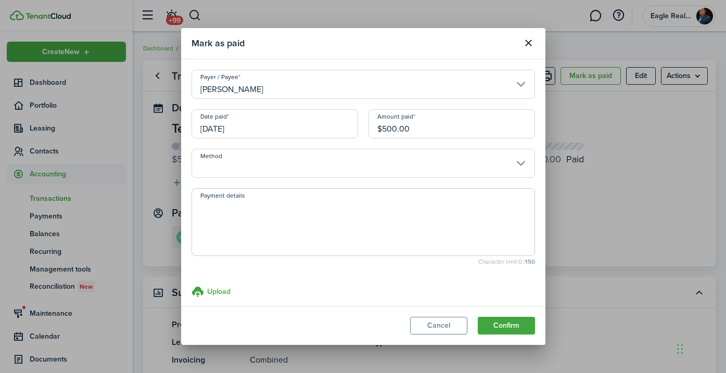
click at [238, 169] on input "Method" at bounding box center [364, 163] width 344 height 29
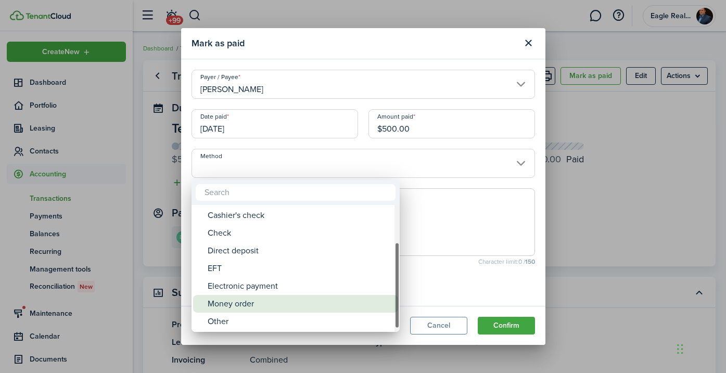
click at [230, 308] on div "Money order" at bounding box center [300, 304] width 184 height 18
type input "Money order"
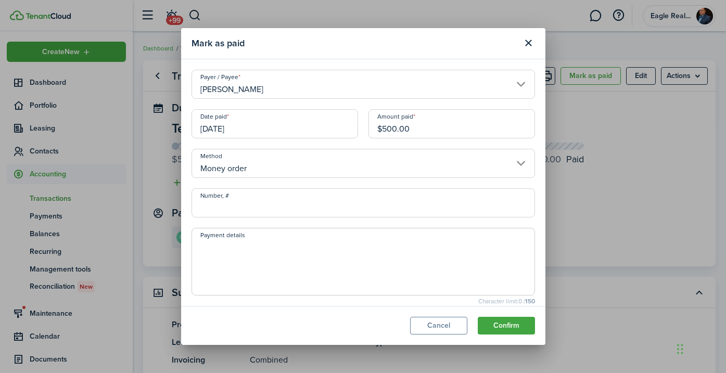
click at [228, 207] on input "Number, #" at bounding box center [364, 202] width 344 height 29
paste input "22-083011769"
type input "22-083011768"
type textarea "Pet Fees (2 pets)"
click at [492, 325] on button "Confirm" at bounding box center [506, 326] width 57 height 18
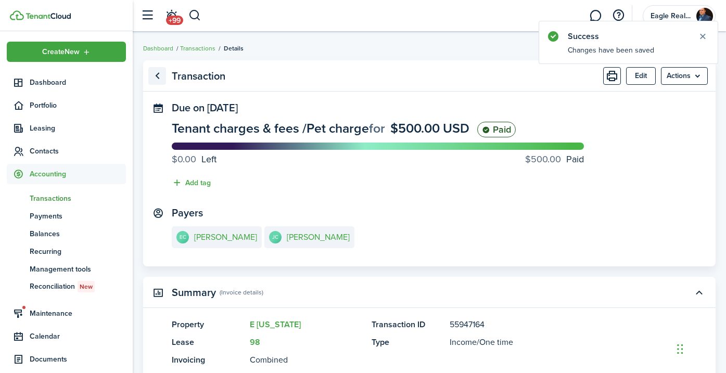
click at [158, 75] on link "Go back" at bounding box center [157, 76] width 18 height 18
